Goal: Find specific page/section: Find specific page/section

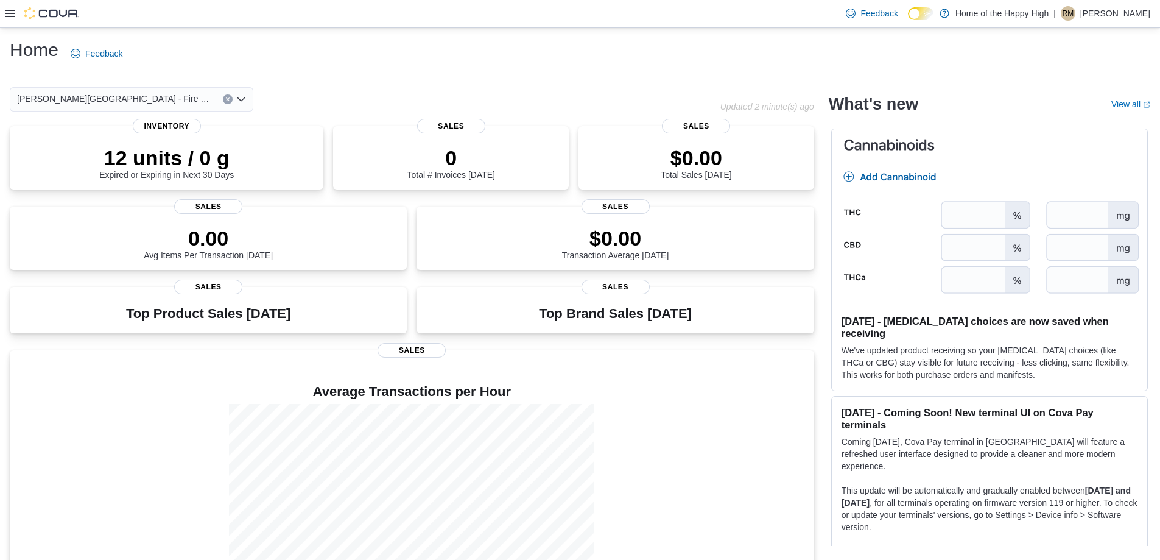
click at [7, 10] on icon at bounding box center [10, 14] width 10 height 10
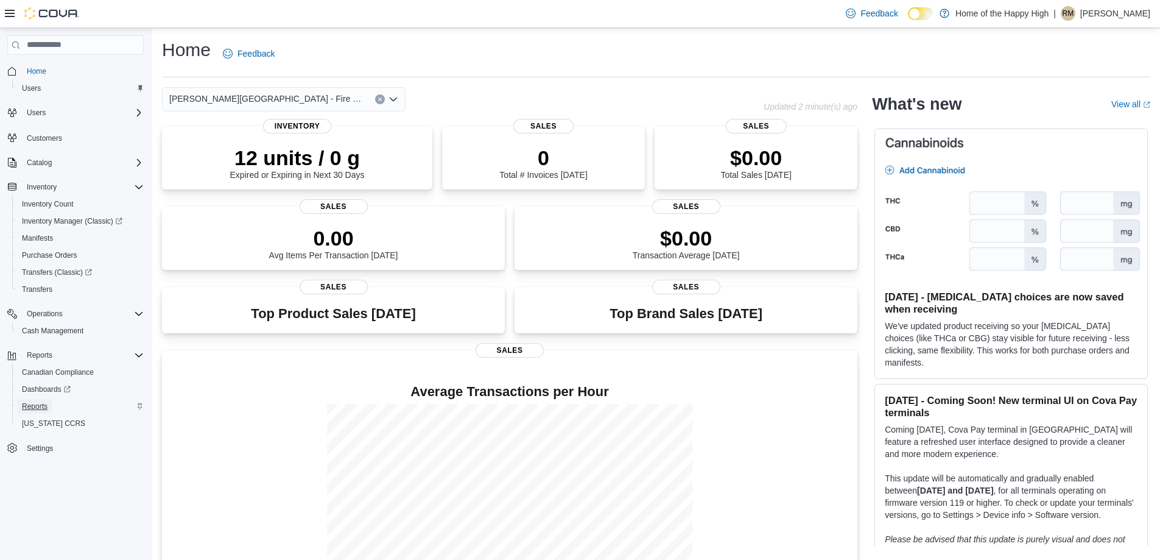
click at [41, 404] on span "Reports" at bounding box center [35, 406] width 26 height 10
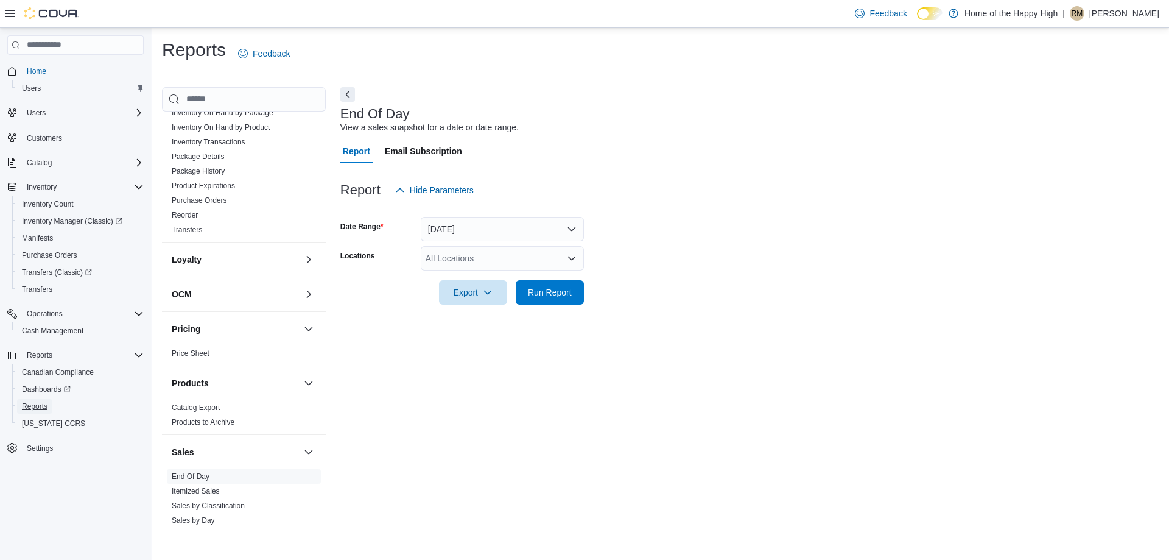
scroll to position [643, 0]
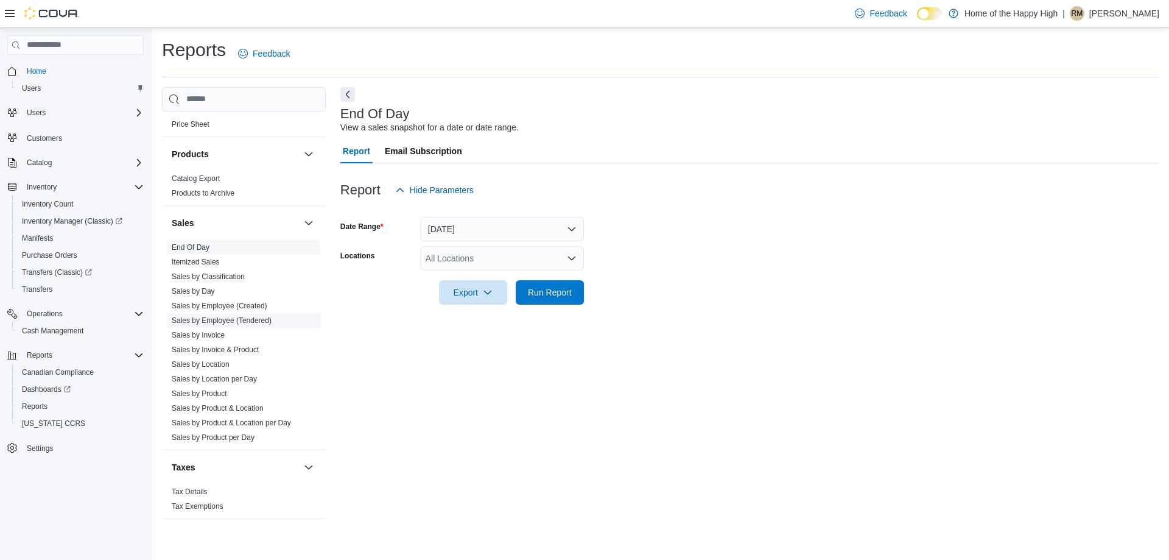
click at [224, 317] on link "Sales by Employee (Tendered)" at bounding box center [222, 320] width 100 height 9
